Goal: Information Seeking & Learning: Check status

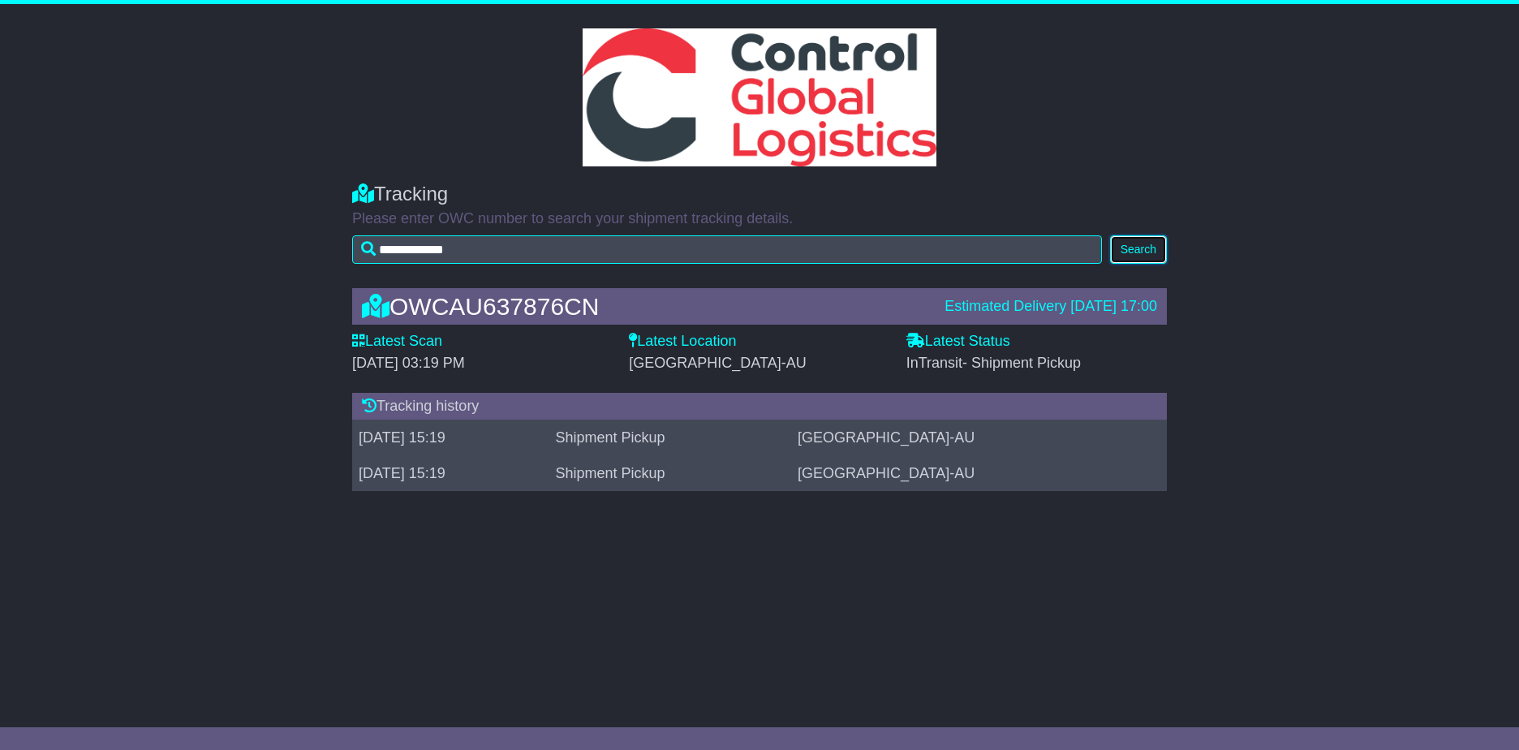
click at [730, 248] on button "Search" at bounding box center [1138, 249] width 57 height 28
drag, startPoint x: 0, startPoint y: 0, endPoint x: 1151, endPoint y: 253, distance: 1178.3
click at [1151, 253] on button "Search" at bounding box center [1138, 249] width 57 height 28
click at [1142, 247] on button "Search" at bounding box center [1138, 249] width 57 height 28
click at [1148, 248] on button "Search" at bounding box center [1138, 249] width 57 height 28
